Goal: Answer question/provide support

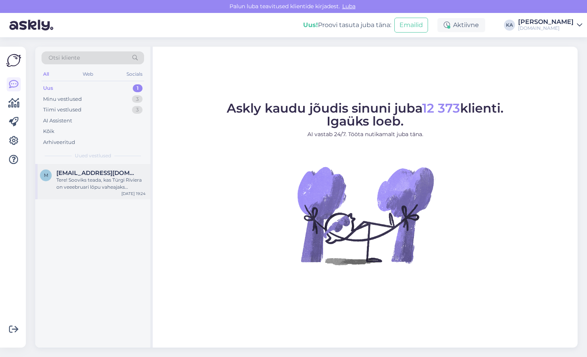
click at [72, 188] on div "Tere! Sooviks teada, kas Türgi Riviera on veeebruari lõpu vaheajaks [PERSON_NAM…" at bounding box center [100, 183] width 89 height 14
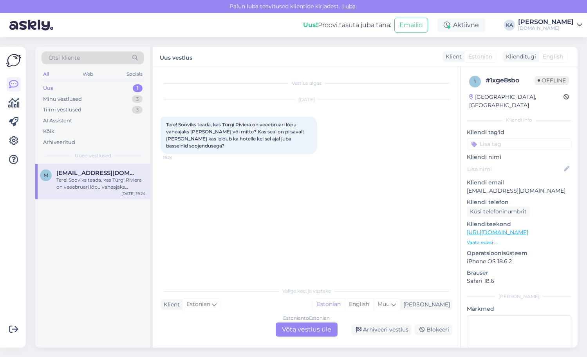
click at [297, 325] on div "Estonian to Estonian Võta vestlus üle" at bounding box center [307, 329] width 62 height 14
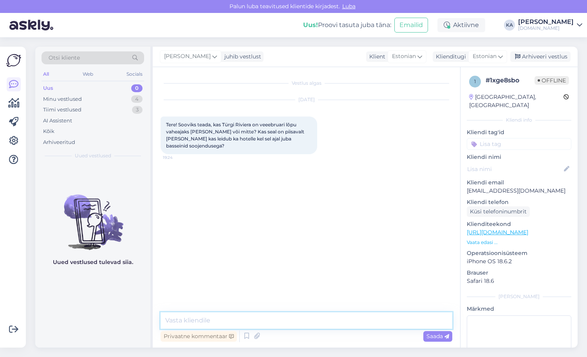
click at [237, 314] on textarea at bounding box center [307, 320] width 292 height 16
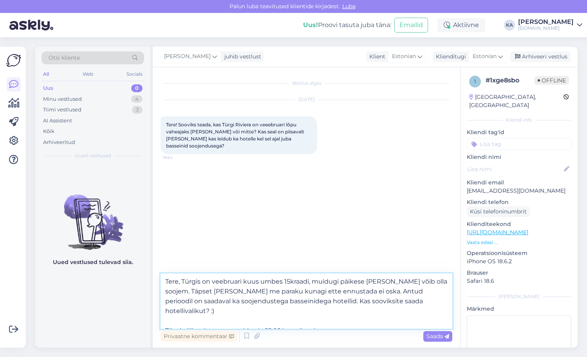
type textarea "Tere, Türgis on veebruari kuus umbes 15kraadi, muidugi päikese [PERSON_NAME] võ…"
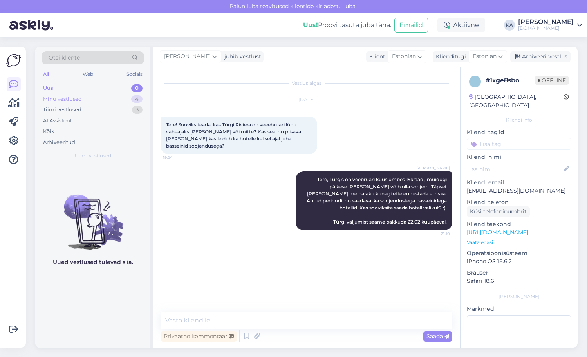
click at [65, 94] on div "Minu vestlused 4" at bounding box center [93, 99] width 103 height 11
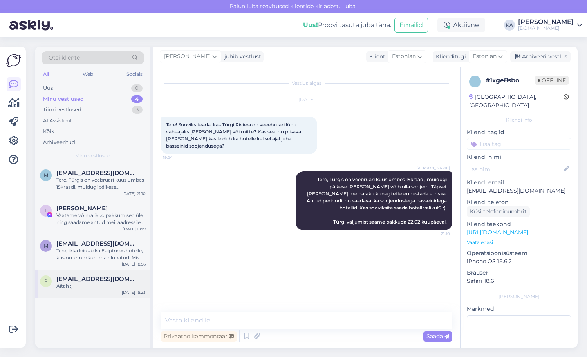
click at [98, 286] on div "Aitah :)" at bounding box center [100, 285] width 89 height 7
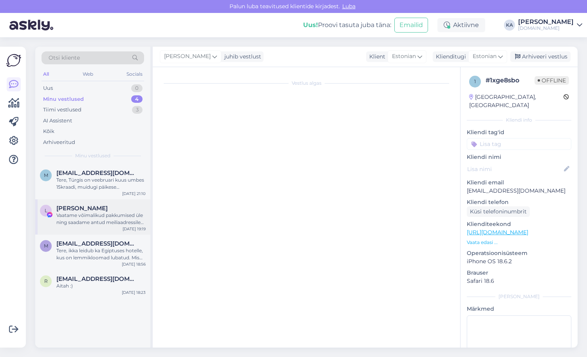
scroll to position [33, 0]
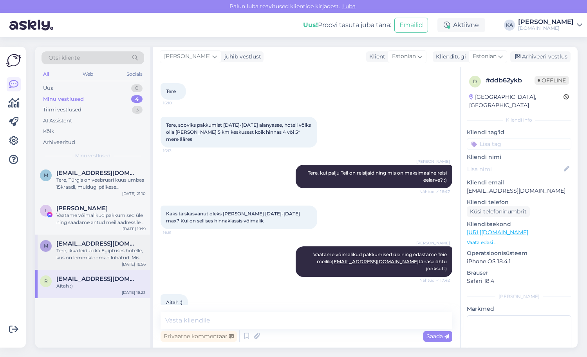
click at [81, 239] on div "m [EMAIL_ADDRESS][DOMAIN_NAME] Tere, ikka leidub ka [GEOGRAPHIC_DATA], kus on l…" at bounding box center [92, 251] width 115 height 35
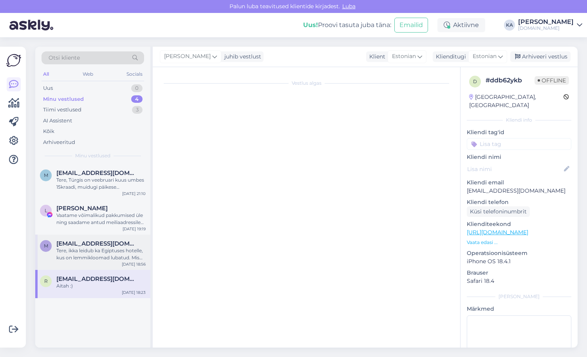
scroll to position [0, 0]
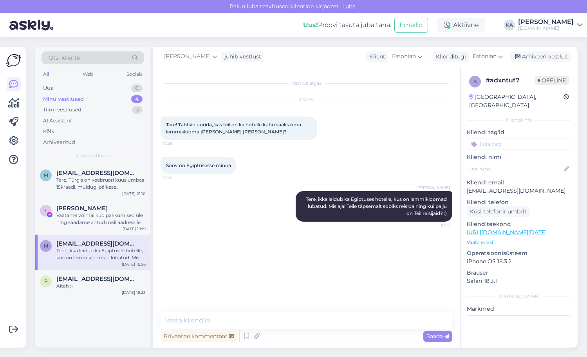
drag, startPoint x: 542, startPoint y: 58, endPoint x: 491, endPoint y: 93, distance: 61.5
click at [542, 58] on div "Arhiveeri vestlus" at bounding box center [541, 56] width 60 height 11
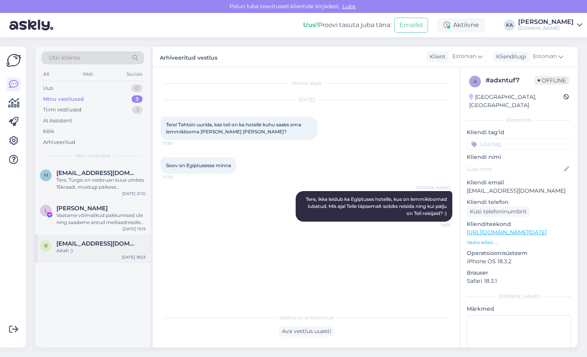
click at [89, 247] on div "Aitah :)" at bounding box center [100, 250] width 89 height 7
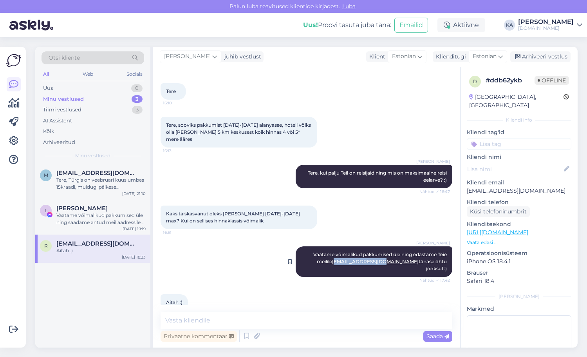
drag, startPoint x: 388, startPoint y: 256, endPoint x: 342, endPoint y: 257, distance: 46.6
click at [342, 257] on div "[PERSON_NAME] võimalikud pakkumised üle ning edastame Teie meilile [EMAIL_ADDRE…" at bounding box center [374, 261] width 157 height 31
click at [377, 285] on div "Aitah :) 18:23" at bounding box center [307, 302] width 292 height 34
drag, startPoint x: 388, startPoint y: 255, endPoint x: 341, endPoint y: 255, distance: 47.4
click at [341, 255] on span "Vaatame võimalikud pakkumised üle ning edastame Teie meilile [EMAIL_ADDRESS][DO…" at bounding box center [380, 261] width 135 height 20
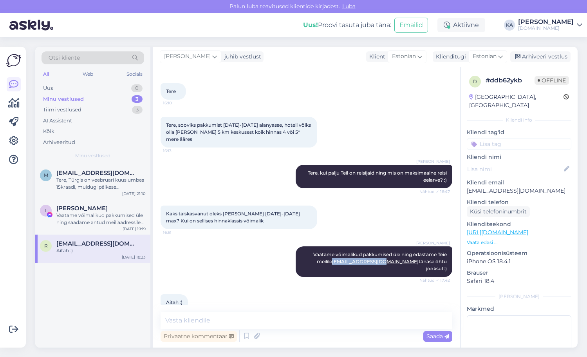
copy link "[EMAIL_ADDRESS][DOMAIN_NAME]"
click at [210, 175] on div "[PERSON_NAME], kui palju Teil on reisijaid ning mis on maksimaalne reisi eelarv…" at bounding box center [307, 176] width 292 height 41
click at [549, 59] on div "Arhiveeri vestlus" at bounding box center [541, 56] width 60 height 11
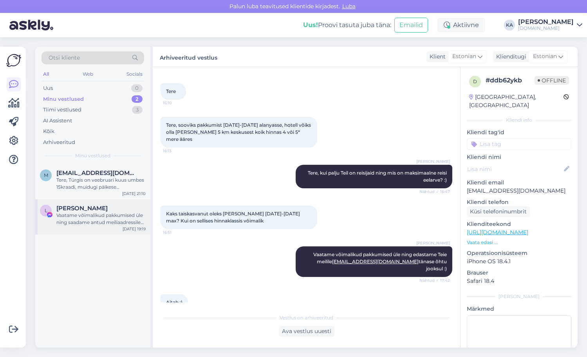
click at [89, 216] on div "Vaatame võimalikud pakkumised üle ning saadame antud meiliaadressile tänase õht…" at bounding box center [100, 219] width 89 height 14
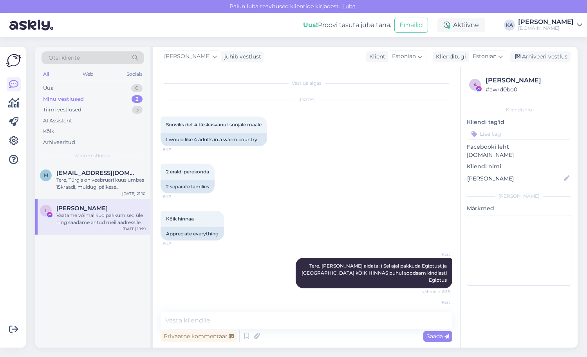
scroll to position [4373, 0]
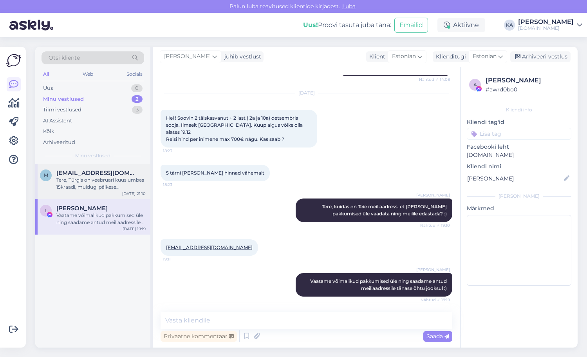
click at [88, 183] on div "Tere, Türgis on veebruari kuus umbes 15kraadi, muidugi päikese [PERSON_NAME] võ…" at bounding box center [100, 183] width 89 height 14
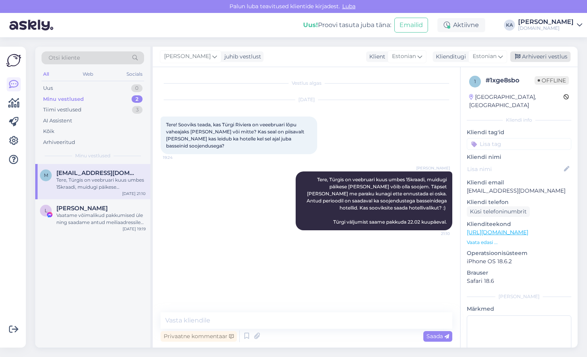
click at [533, 59] on div "Arhiveeri vestlus" at bounding box center [541, 56] width 60 height 11
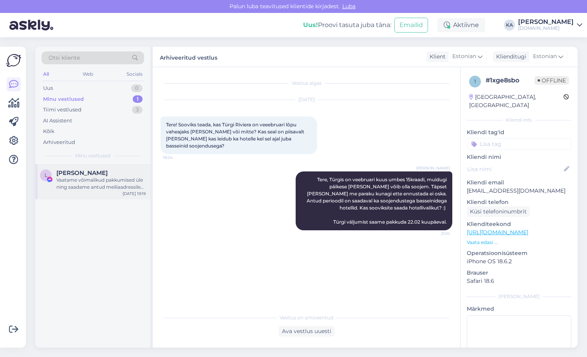
click at [94, 184] on div "Vaatame võimalikud pakkumised üle ning saadame antud meiliaadressile tänase õht…" at bounding box center [100, 183] width 89 height 14
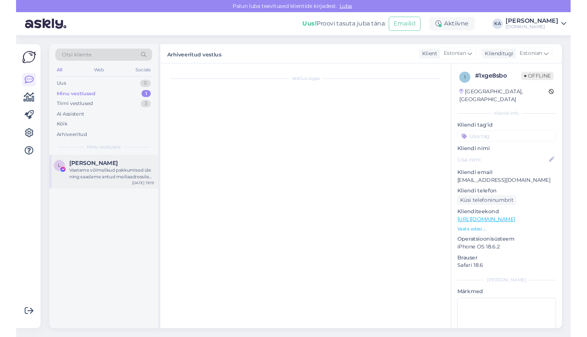
scroll to position [4373, 0]
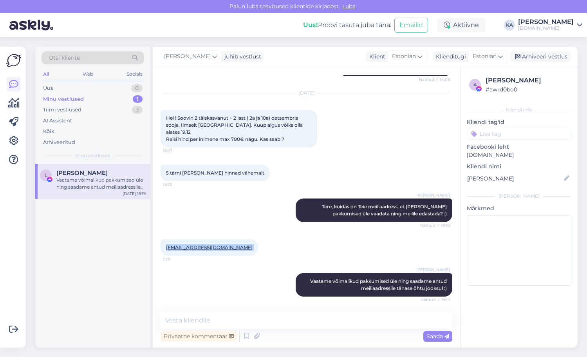
drag, startPoint x: 238, startPoint y: 246, endPoint x: 165, endPoint y: 245, distance: 72.9
click at [165, 245] on div "[EMAIL_ADDRESS][DOMAIN_NAME] 19:11" at bounding box center [210, 247] width 98 height 16
copy div "[EMAIL_ADDRESS][DOMAIN_NAME] 19:11"
click at [257, 136] on span "Hei ! Soovin 2 täiskasvanut + 2 last ( 2a ja 10a) detsembris sooja. Ilmselt [GE…" at bounding box center [235, 128] width 138 height 27
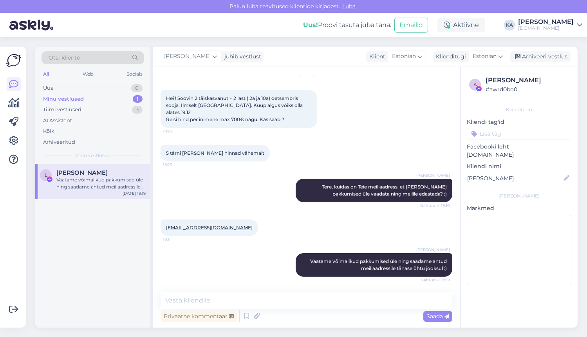
click at [68, 188] on div "Vaatame võimalikud pakkumised üle ning saadame antud meiliaadressile tänase õht…" at bounding box center [100, 183] width 89 height 14
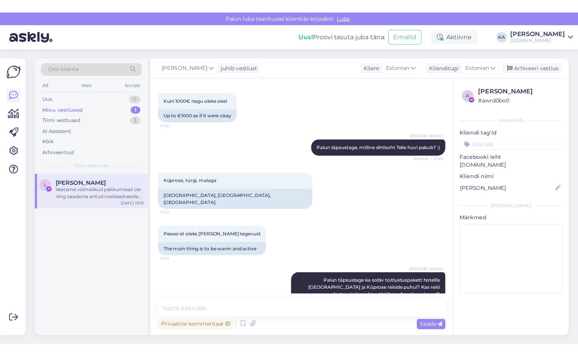
scroll to position [4393, 0]
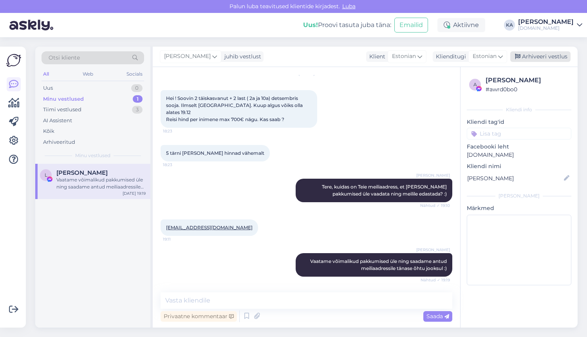
click at [546, 59] on div "Arhiveeri vestlus" at bounding box center [541, 56] width 60 height 11
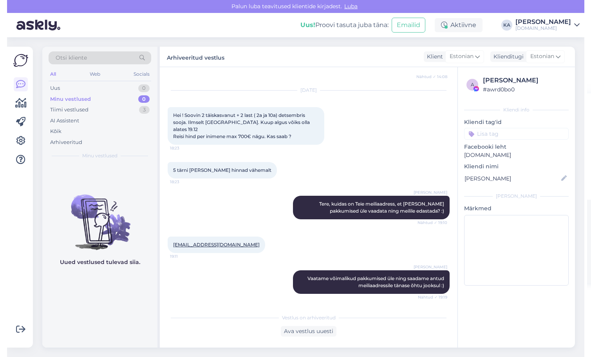
scroll to position [4376, 0]
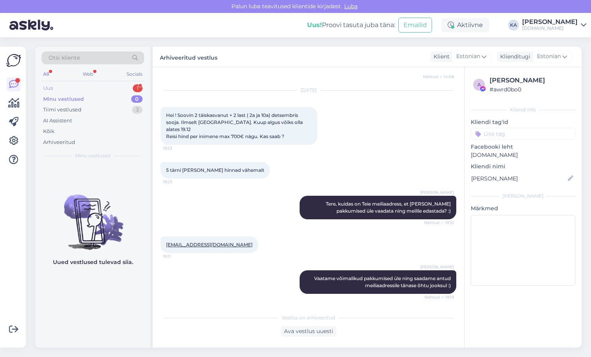
click at [63, 88] on div "Uus 1" at bounding box center [93, 88] width 103 height 11
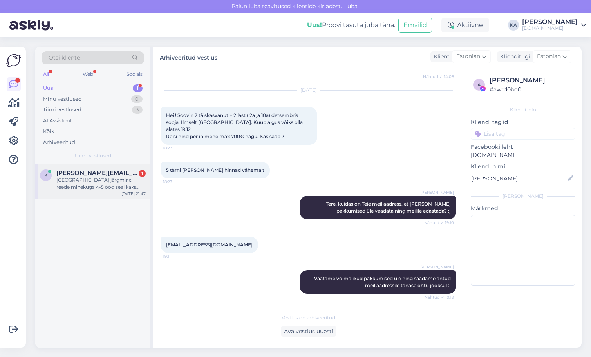
click at [82, 193] on div "k [PERSON_NAME][EMAIL_ADDRESS][DOMAIN_NAME] 1 xanadu resort hotell järgmine ree…" at bounding box center [92, 181] width 115 height 35
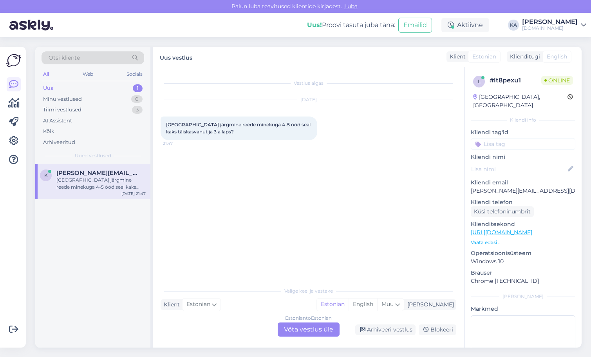
scroll to position [0, 0]
